Goal: Task Accomplishment & Management: Manage account settings

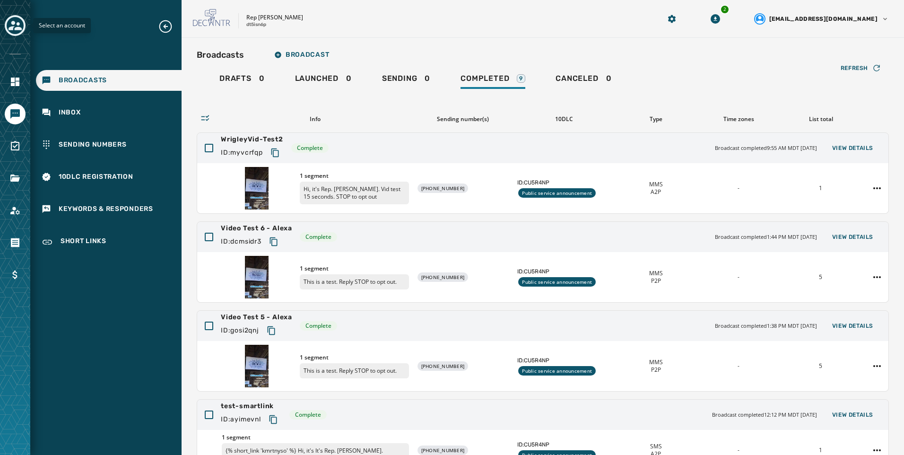
click at [15, 25] on icon "Toggle account select drawer" at bounding box center [15, 25] width 13 height 13
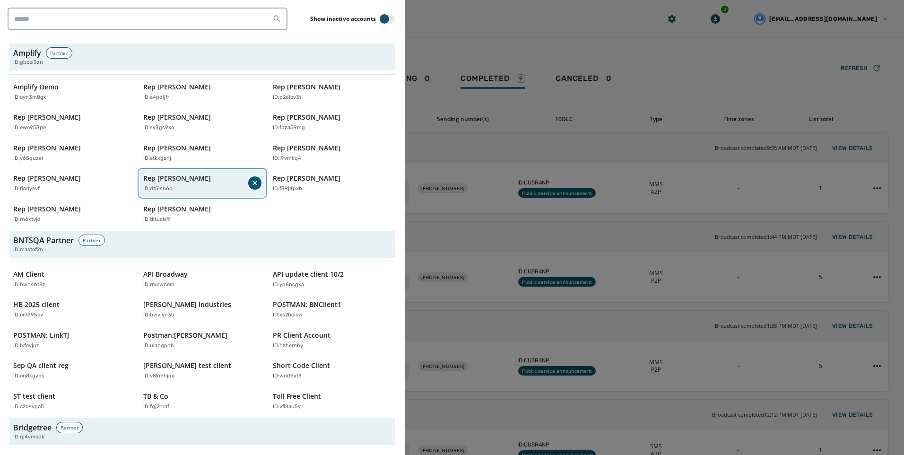
click at [181, 184] on div "Rep [PERSON_NAME] ID: dt5isn6p" at bounding box center [195, 182] width 105 height 19
click at [499, 54] on div at bounding box center [452, 227] width 904 height 455
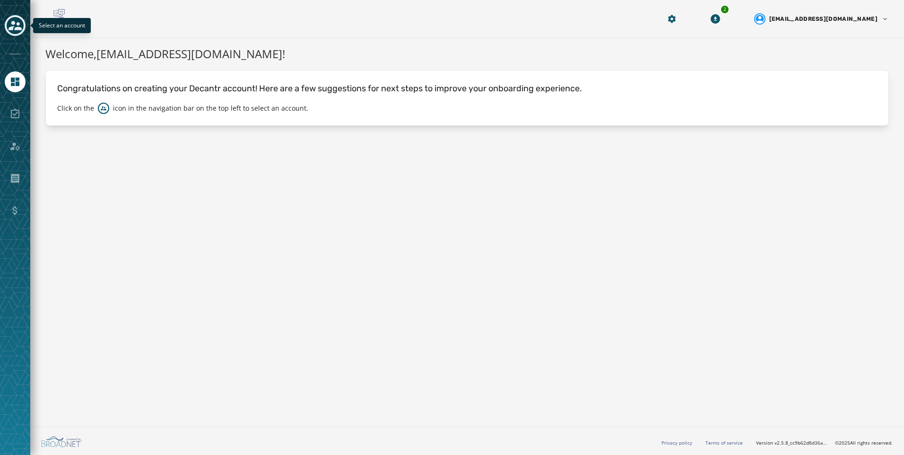
click at [16, 18] on div "Toggle account select drawer" at bounding box center [15, 25] width 17 height 17
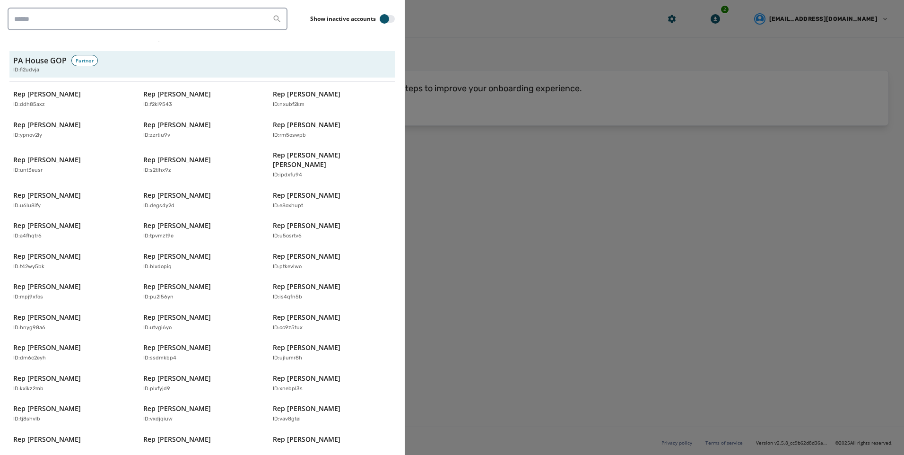
scroll to position [2925, 0]
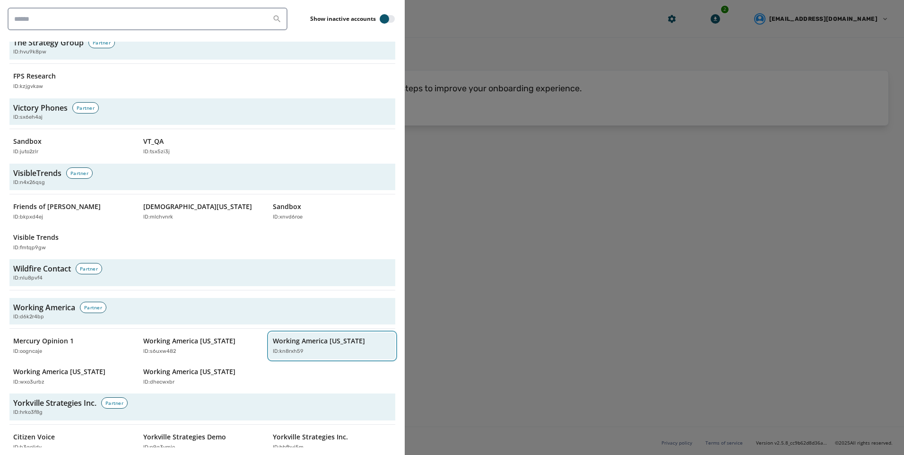
click at [305, 337] on div "Working America [US_STATE] ID: kn8rxh59" at bounding box center [327, 345] width 109 height 19
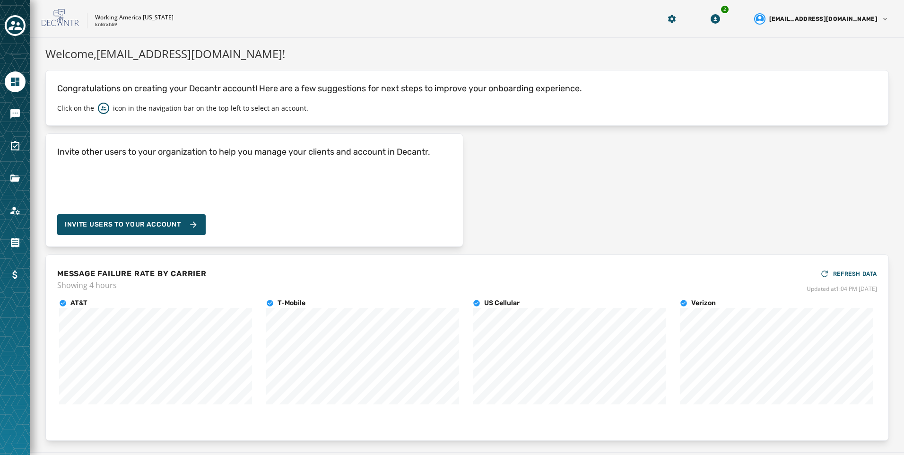
click at [26, 118] on div at bounding box center [15, 227] width 30 height 455
click at [19, 111] on icon "Navigate to Messaging" at bounding box center [14, 113] width 9 height 9
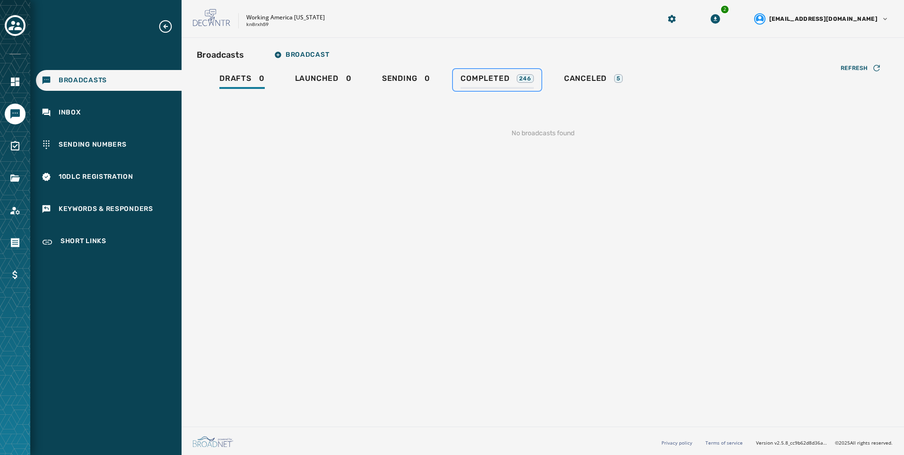
click at [505, 88] on div "Completed 246" at bounding box center [496, 81] width 73 height 15
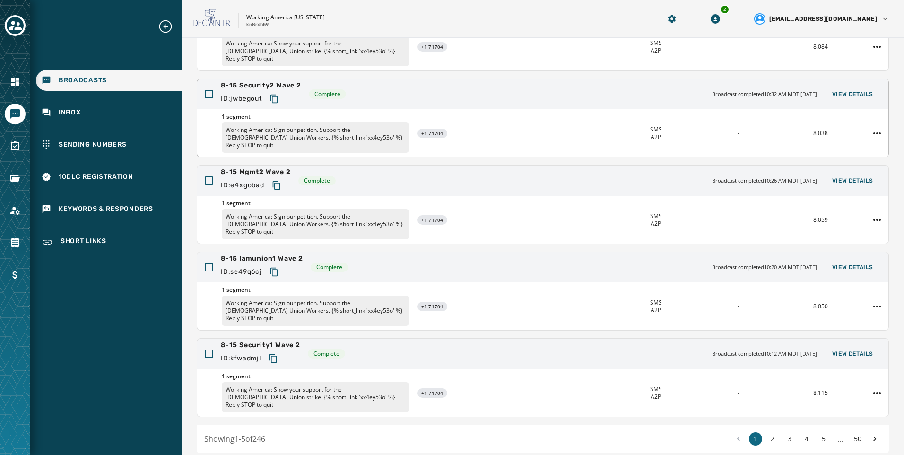
scroll to position [140, 0]
click at [783, 432] on button "3" at bounding box center [789, 438] width 13 height 13
